Goal: Task Accomplishment & Management: Use online tool/utility

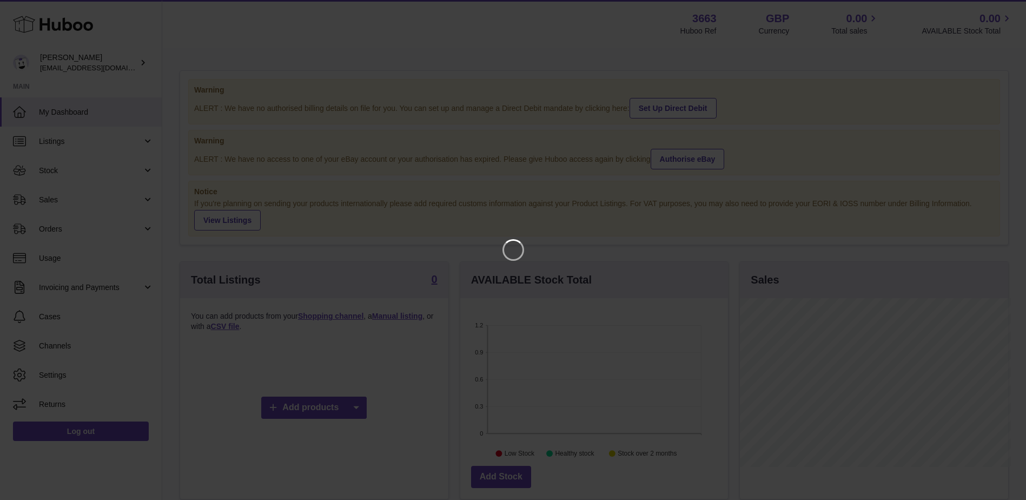
scroll to position [169, 271]
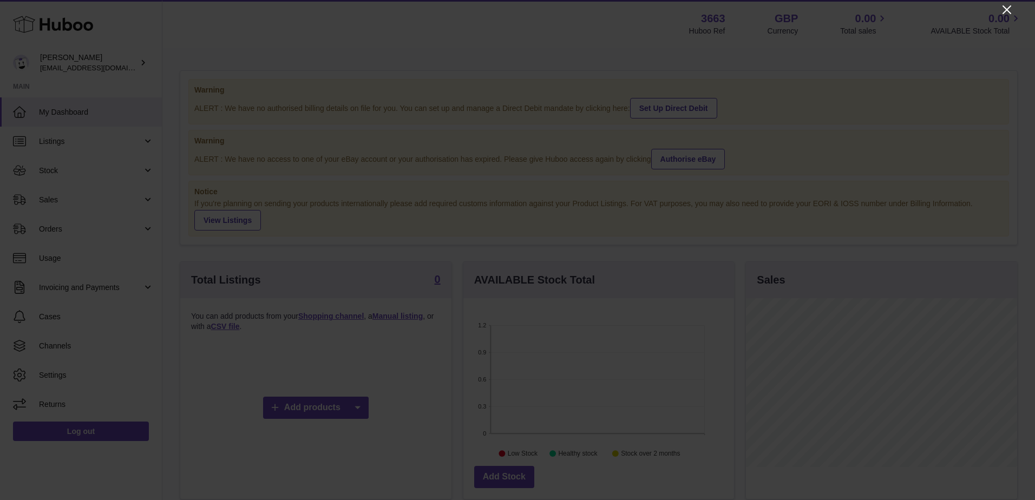
click at [1005, 11] on icon "Close" at bounding box center [1006, 9] width 9 height 9
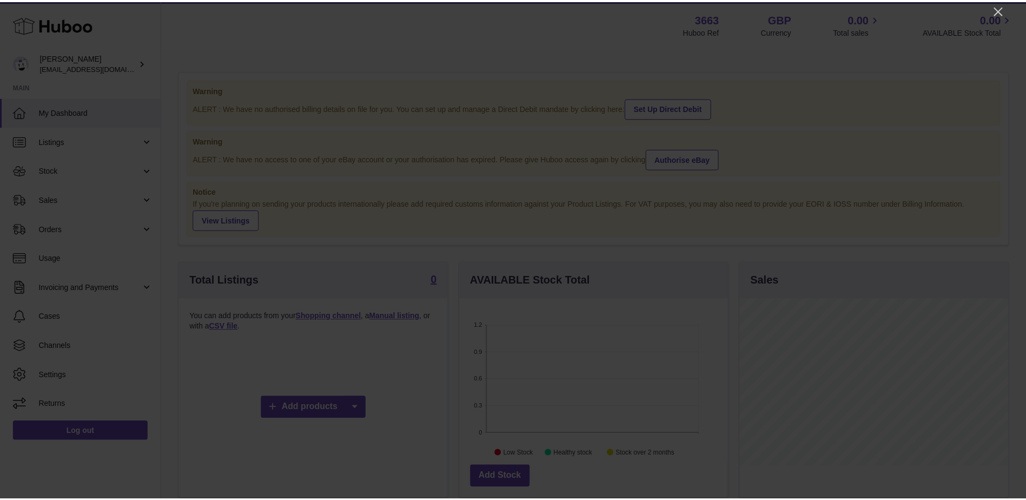
scroll to position [540918, 540818]
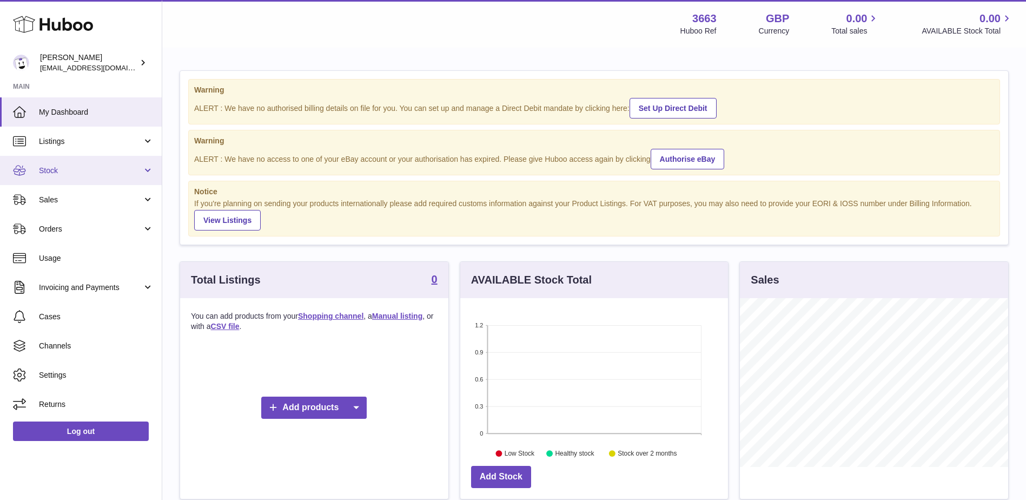
click at [83, 177] on link "Stock" at bounding box center [81, 170] width 162 height 29
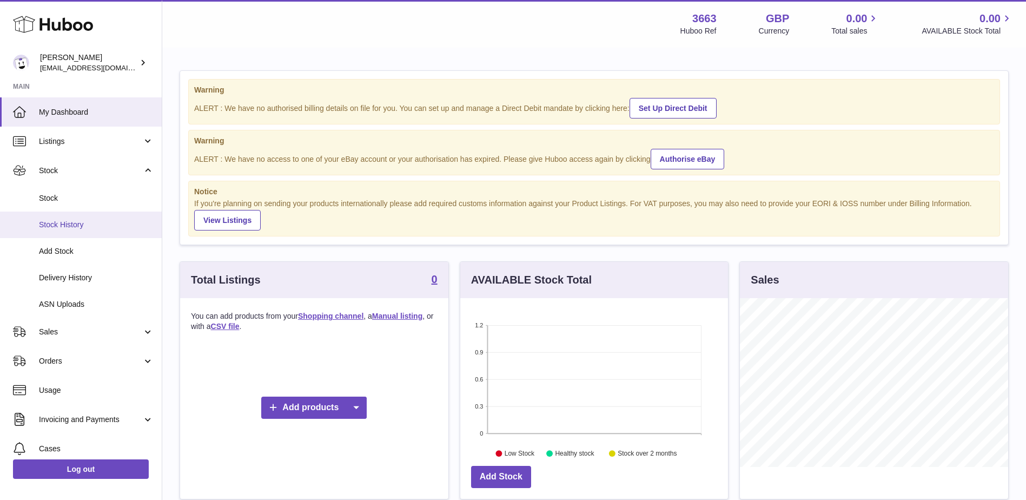
click at [88, 220] on span "Stock History" at bounding box center [96, 225] width 115 height 10
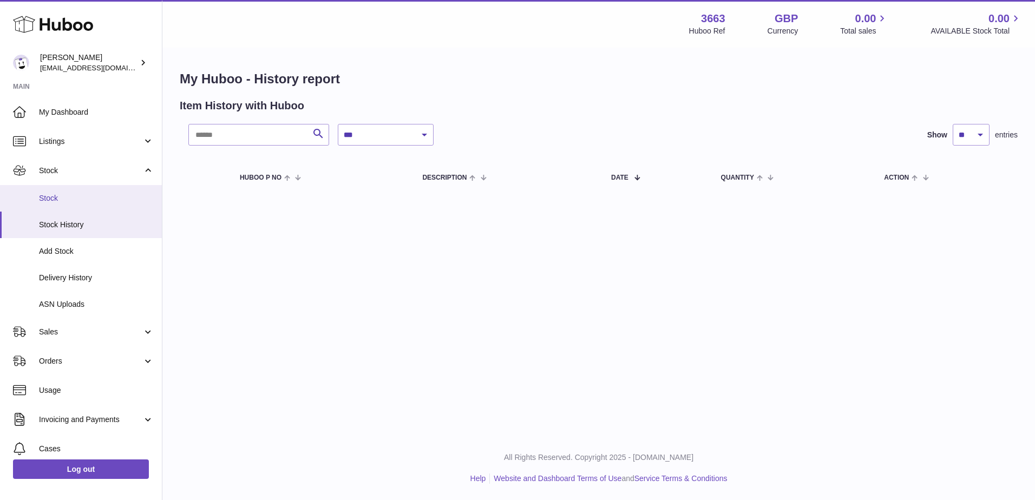
click at [80, 205] on link "Stock" at bounding box center [81, 198] width 162 height 27
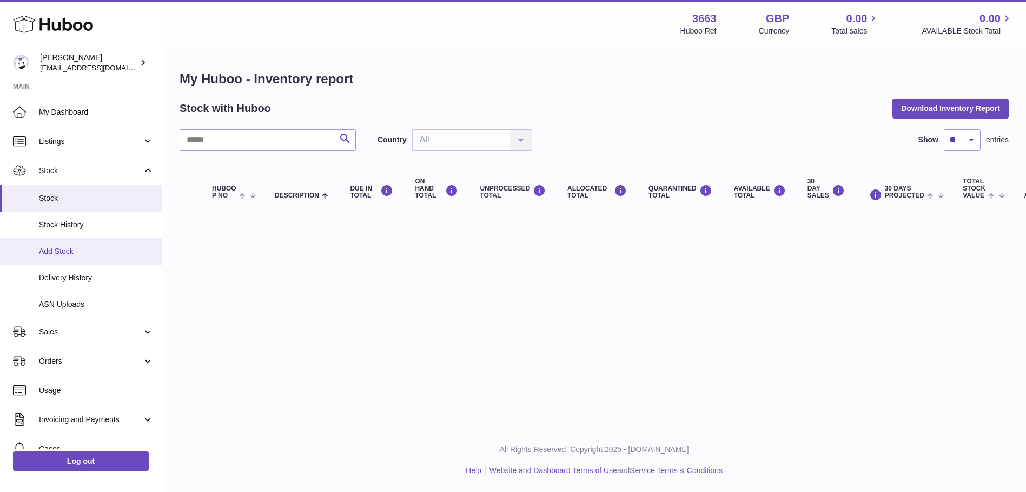
click at [78, 254] on span "Add Stock" at bounding box center [96, 251] width 115 height 10
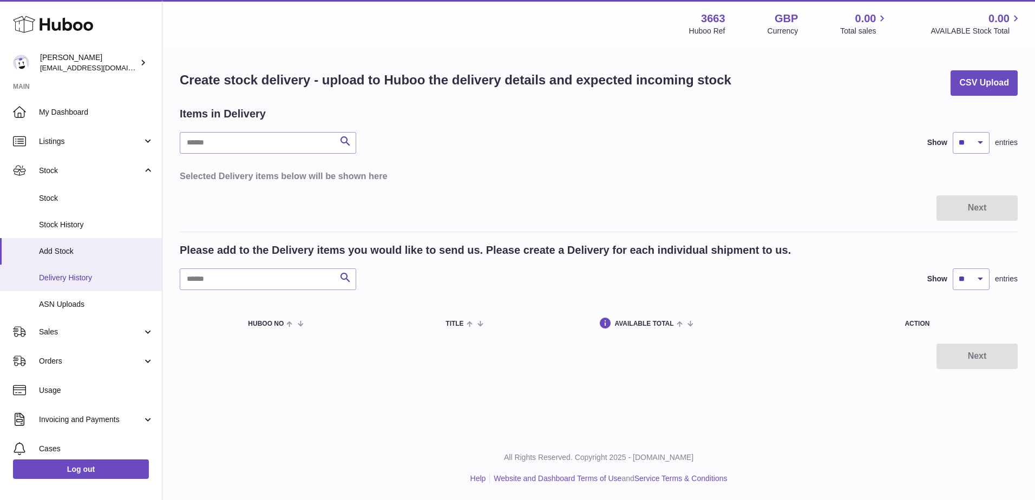
click at [82, 273] on span "Delivery History" at bounding box center [96, 278] width 115 height 10
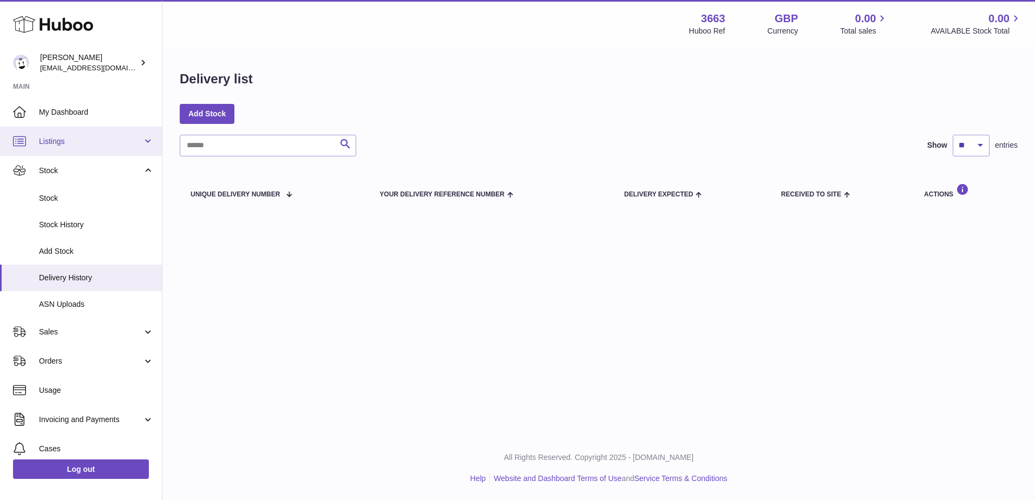
click at [83, 141] on span "Listings" at bounding box center [90, 141] width 103 height 10
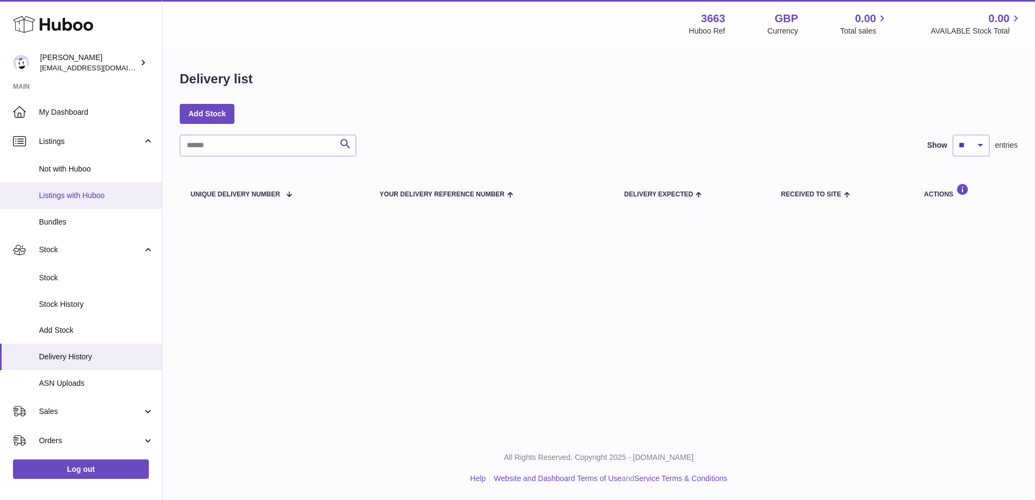
click at [83, 190] on span "Listings with Huboo" at bounding box center [96, 195] width 115 height 10
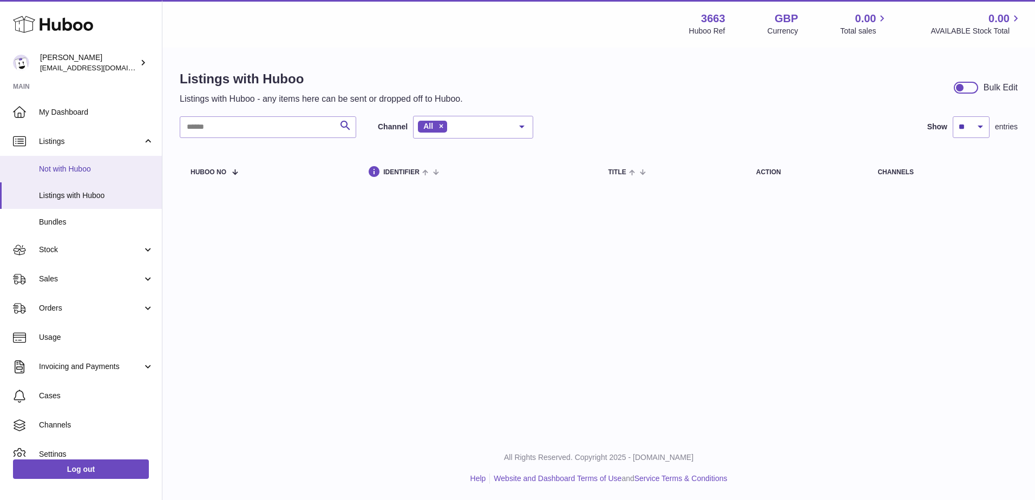
click at [83, 168] on span "Not with Huboo" at bounding box center [96, 169] width 115 height 10
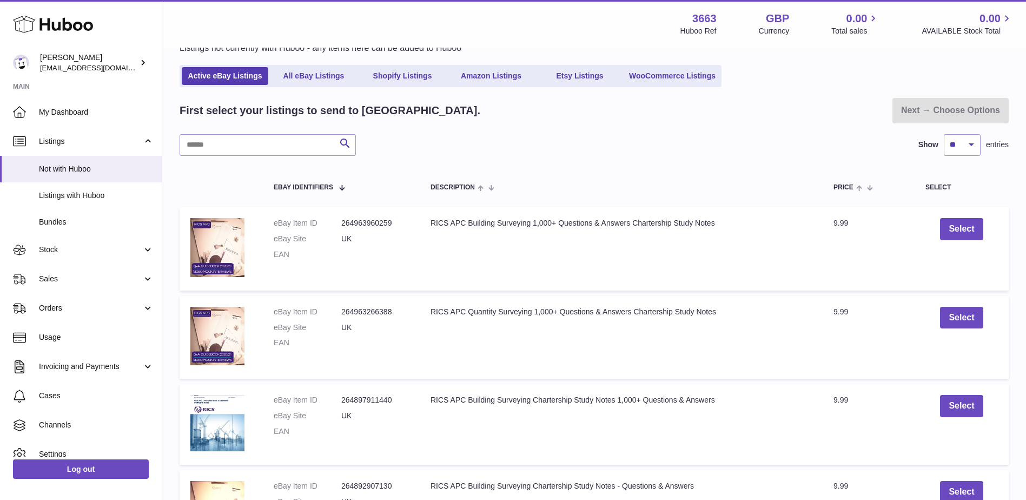
scroll to position [50, 0]
